Goal: Information Seeking & Learning: Find specific fact

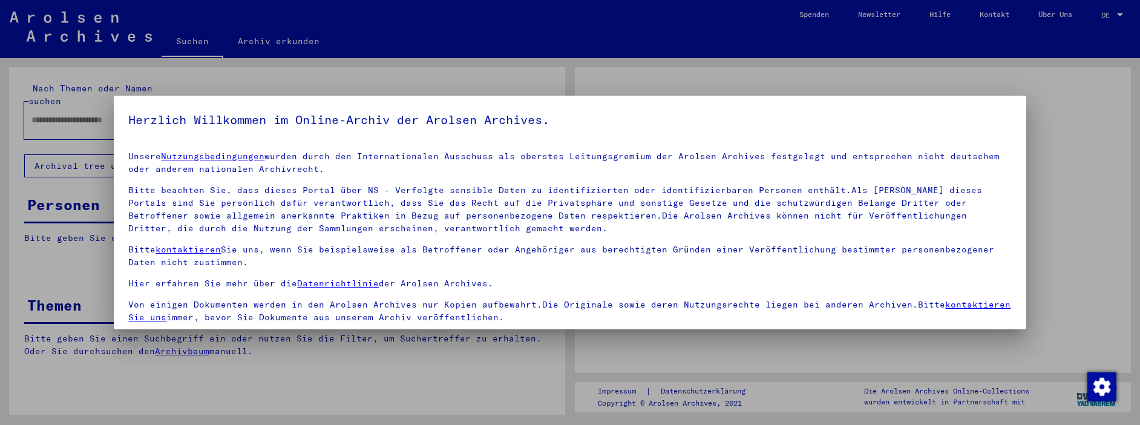
type input "********"
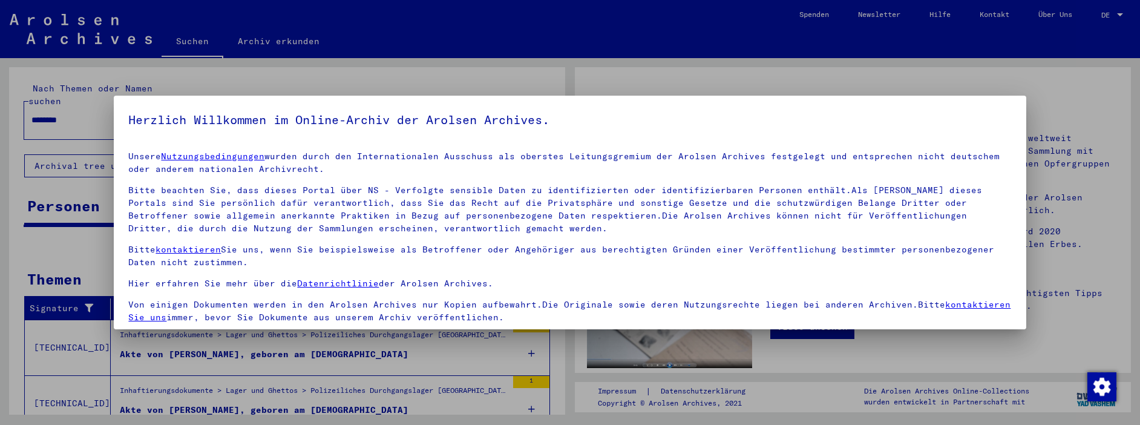
scroll to position [90, 0]
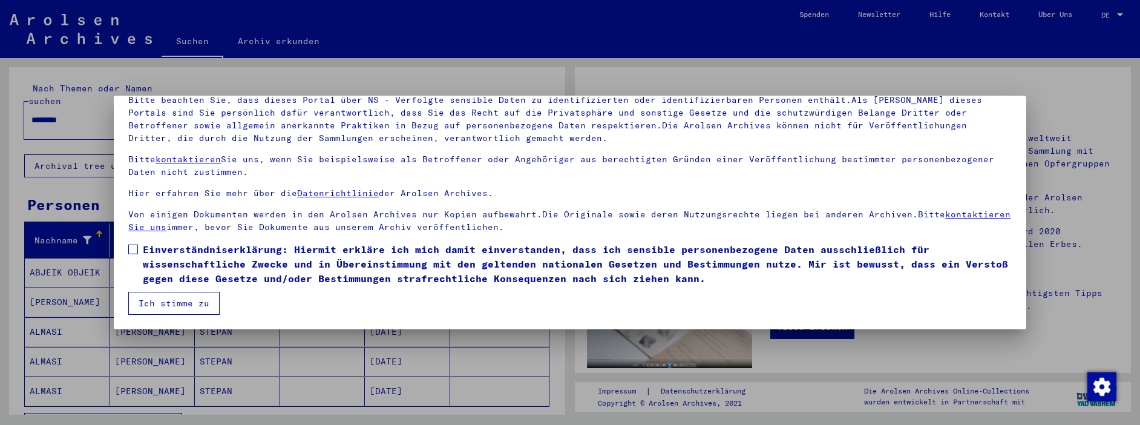
click at [137, 249] on span at bounding box center [133, 250] width 10 height 10
click at [162, 303] on button "Ich stimme zu" at bounding box center [173, 303] width 91 height 23
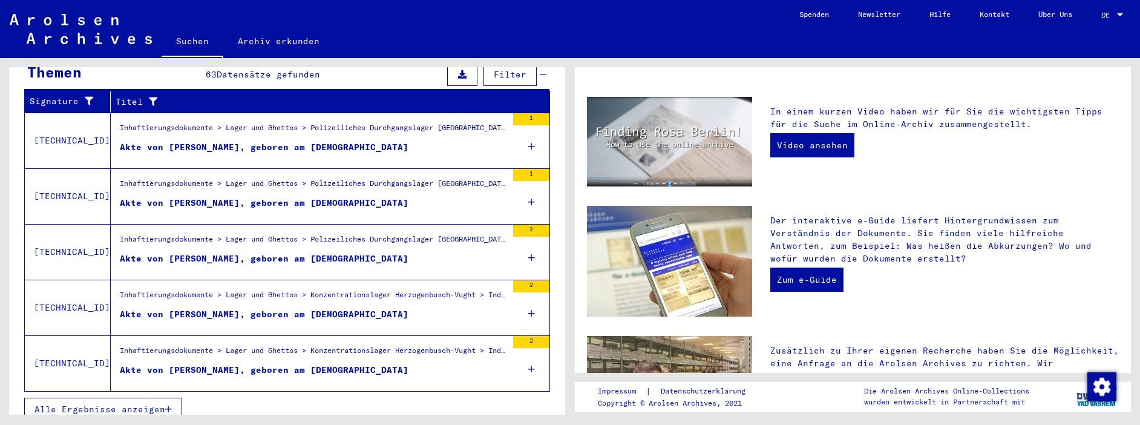
scroll to position [303, 0]
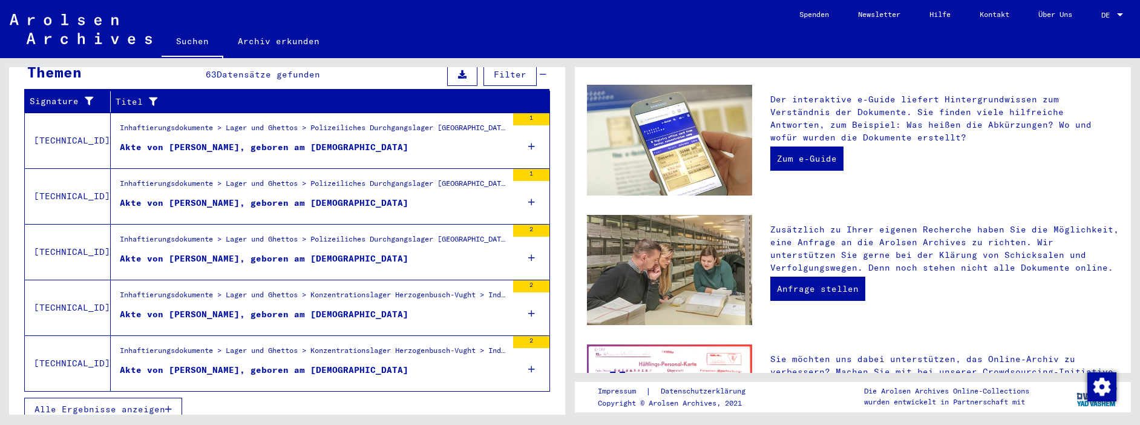
click at [171, 405] on icon "button" at bounding box center [168, 409] width 7 height 8
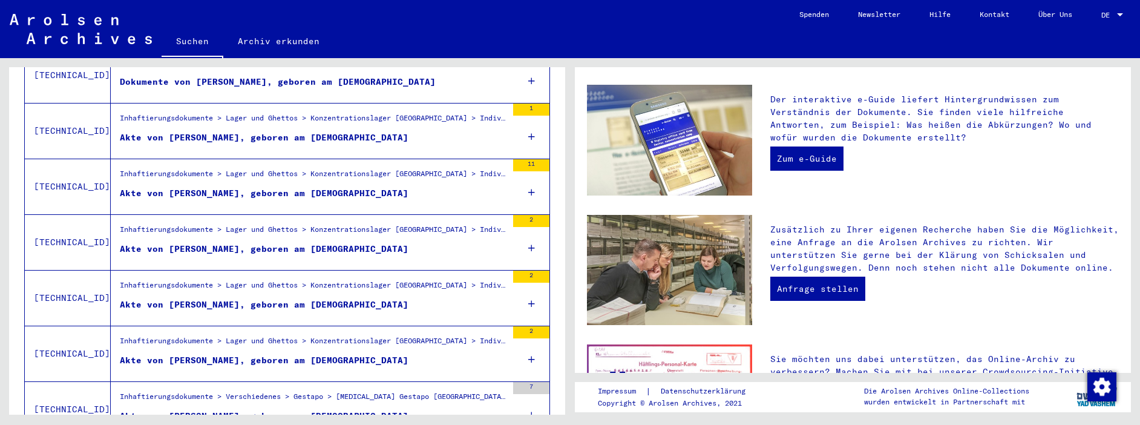
scroll to position [1351, 0]
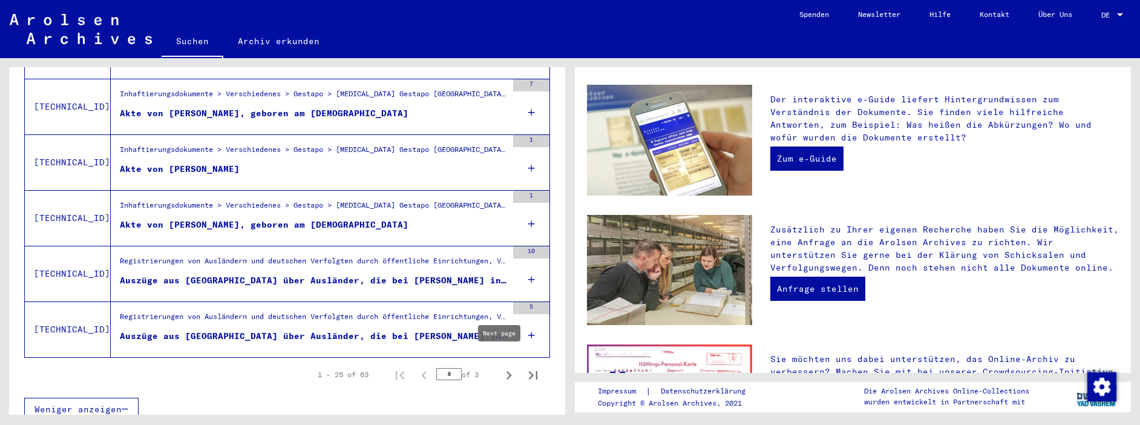
click at [501, 367] on icon "Next page" at bounding box center [509, 375] width 17 height 17
type input "*"
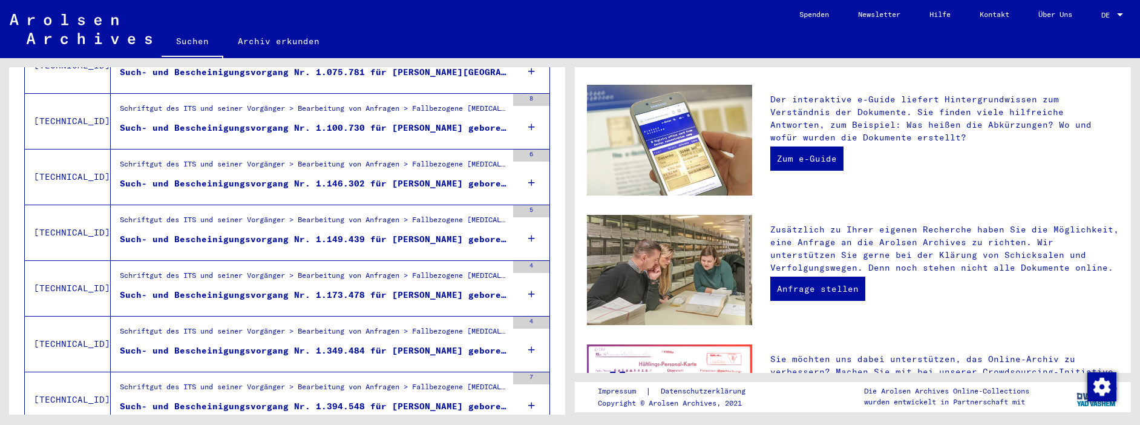
scroll to position [1230, 0]
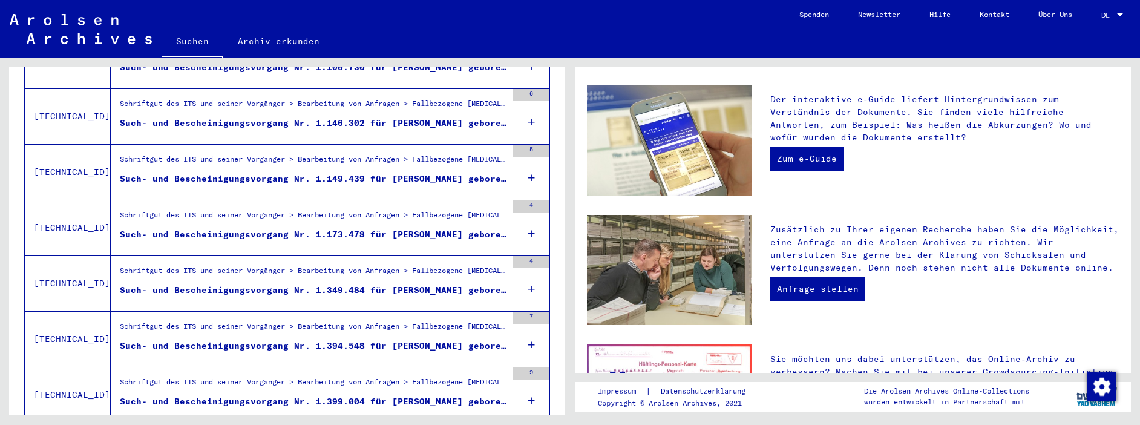
click at [392, 340] on div "Such- und Bescheinigungsvorgang Nr. 1.394.548 für [PERSON_NAME] geboren [DEMOGR…" at bounding box center [313, 346] width 387 height 13
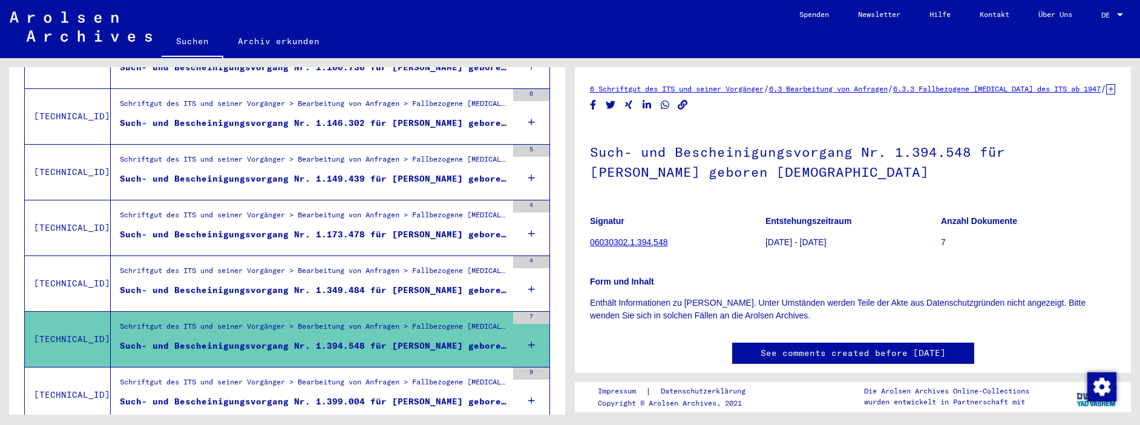
click at [645, 247] on link "06030302.1.394.548" at bounding box center [628, 242] width 77 height 10
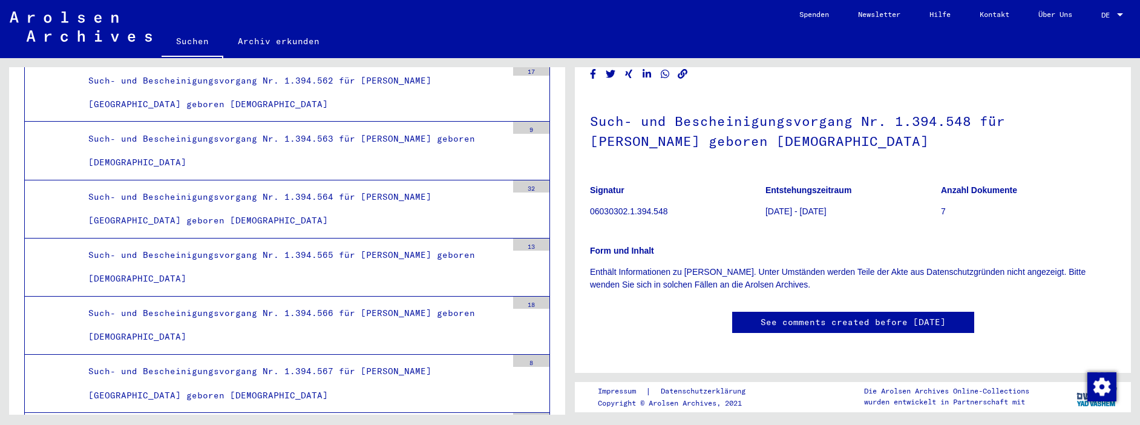
scroll to position [18322, 0]
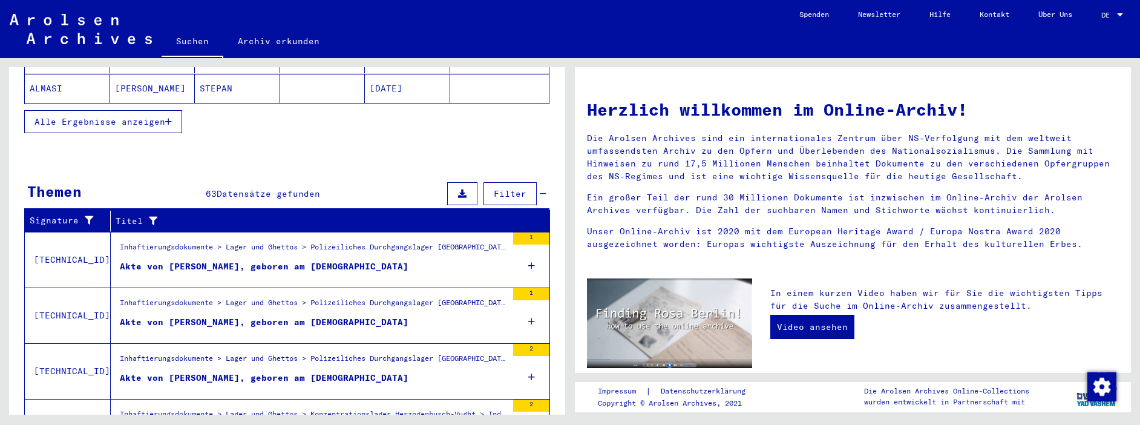
scroll to position [422, 0]
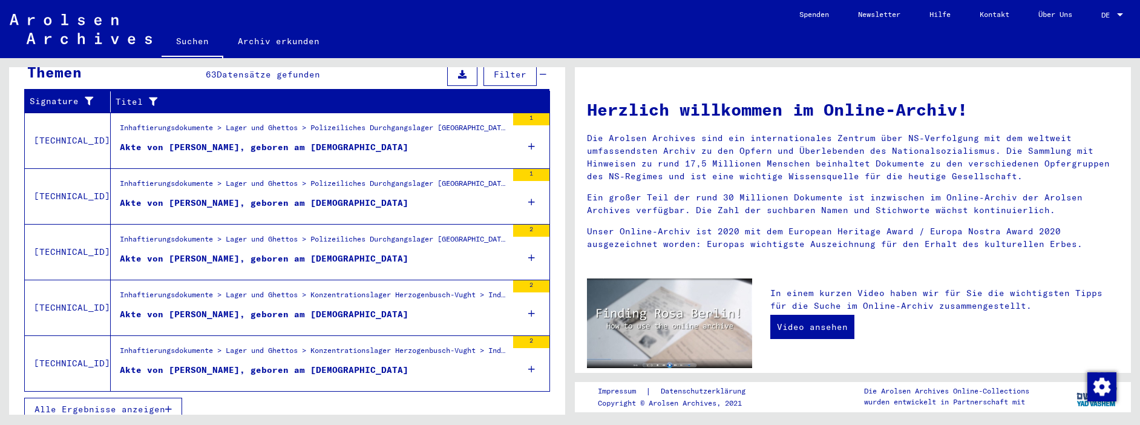
click at [153, 404] on span "Alle Ergebnisse anzeigen" at bounding box center [99, 409] width 131 height 11
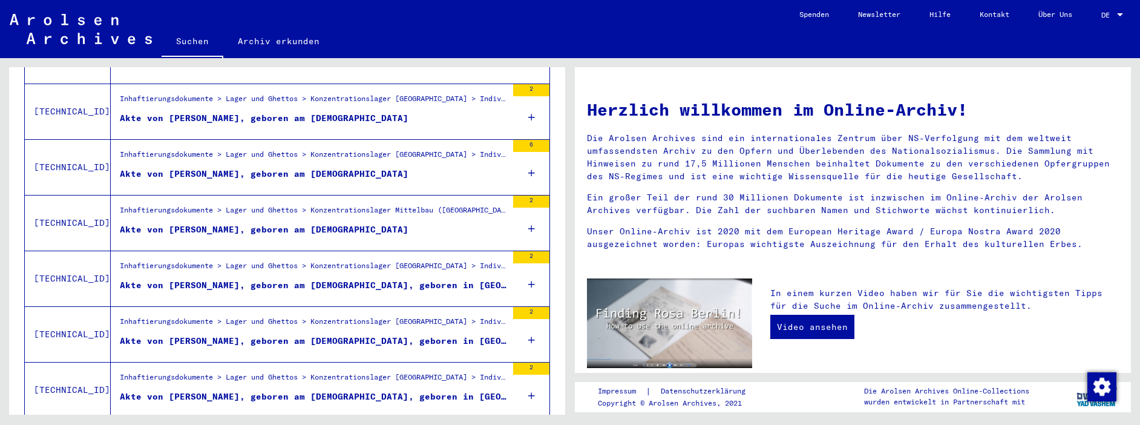
scroll to position [1351, 0]
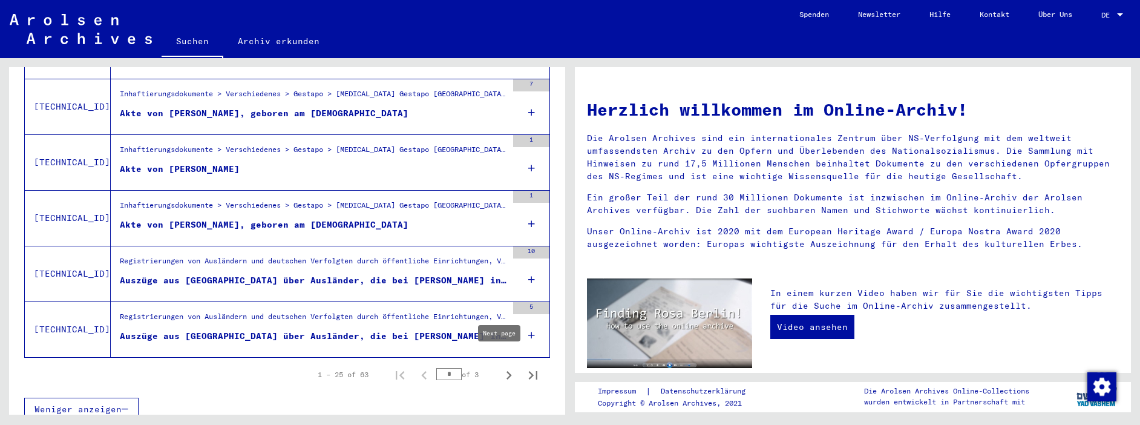
click at [501, 367] on icon "Next page" at bounding box center [509, 375] width 17 height 17
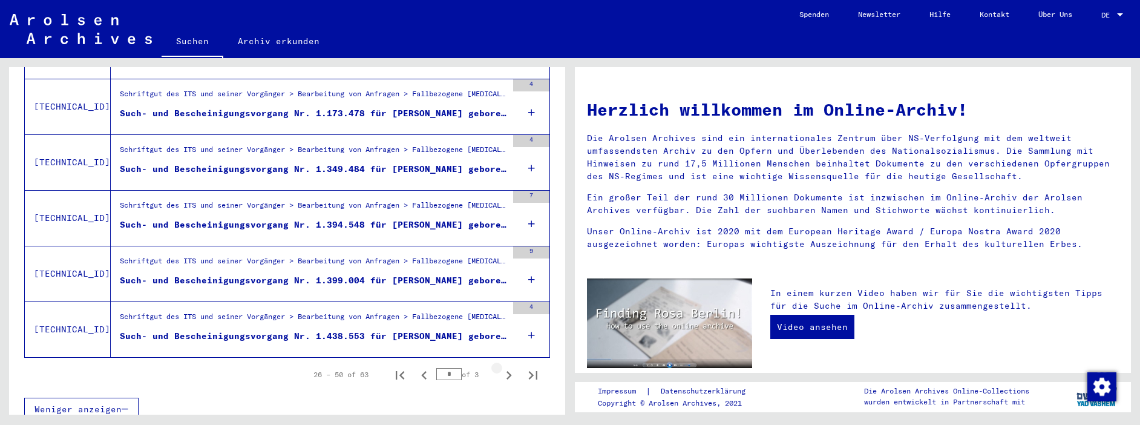
click at [501, 367] on icon "Next page" at bounding box center [509, 375] width 17 height 17
type input "*"
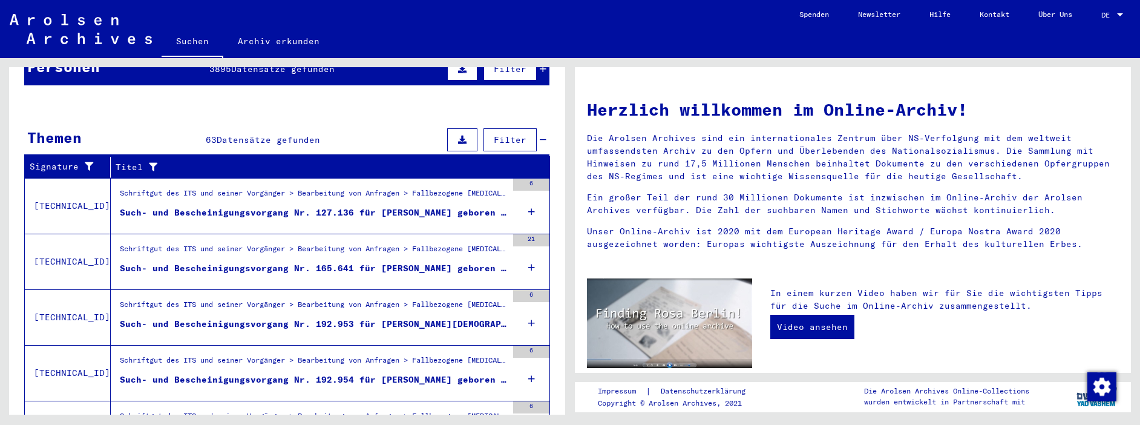
scroll to position [0, 0]
